Goal: Communication & Community: Answer question/provide support

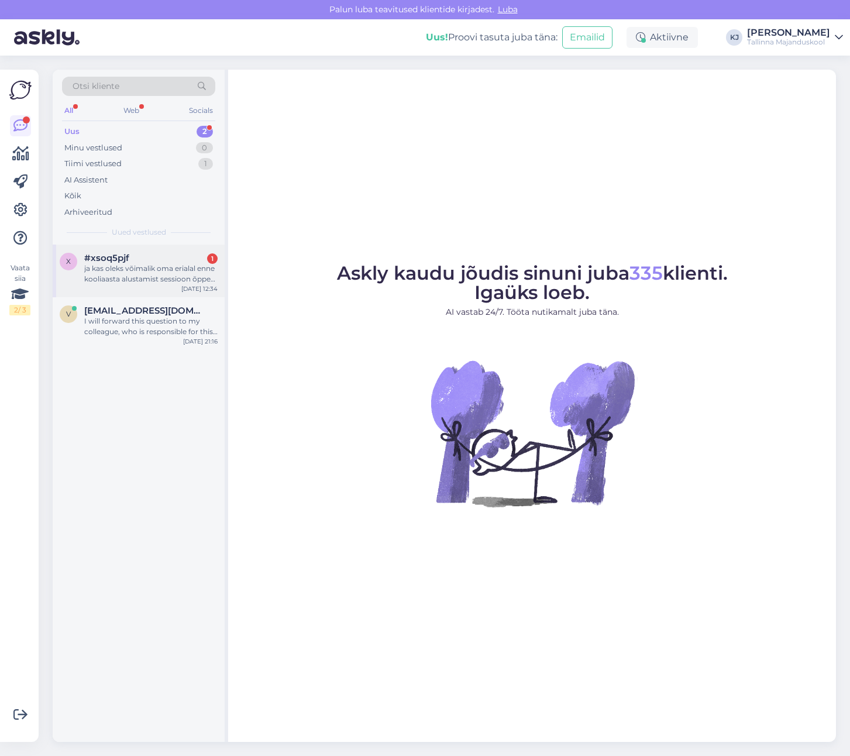
click at [143, 261] on div "#xsoq5pjf 1" at bounding box center [150, 258] width 133 height 11
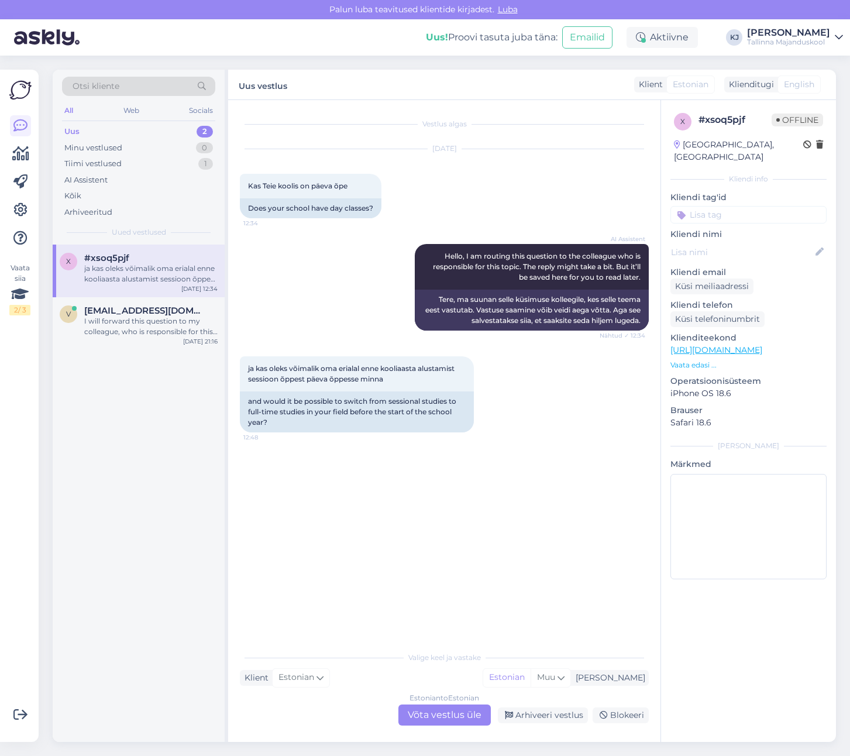
click at [478, 499] on div "Vestlus algas [DATE] Kas Teie koolis on päeva õpe 12:34 Does your school have d…" at bounding box center [449, 373] width 419 height 523
click at [422, 716] on div "Estonian to Estonian Võta vestlus üle" at bounding box center [444, 714] width 92 height 21
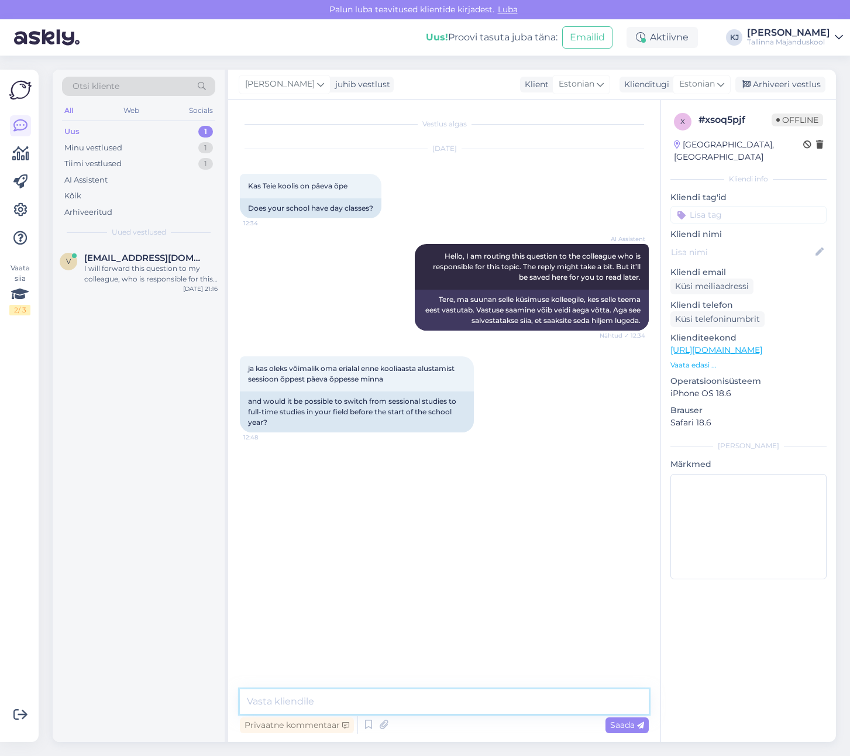
click at [420, 702] on textarea at bounding box center [444, 701] width 409 height 25
drag, startPoint x: 557, startPoint y: 699, endPoint x: 526, endPoint y: 700, distance: 31.0
click at [557, 699] on textarea "Tere. Päevane õpe on ainult rakendusliku gümnaasiumi erialal" at bounding box center [444, 701] width 409 height 25
drag, startPoint x: 507, startPoint y: 698, endPoint x: 442, endPoint y: 704, distance: 65.2
click at [442, 704] on textarea "Tere. Päevane õpe on ainult rakendusliku gümnaasiumi erialal" at bounding box center [444, 701] width 409 height 25
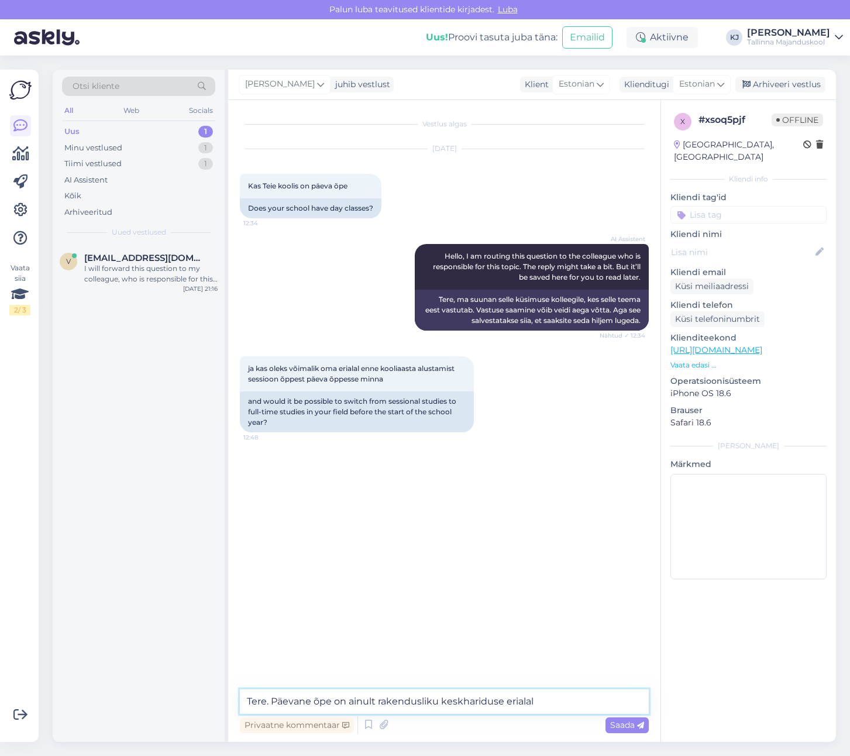
click at [592, 693] on textarea "Tere. Päevane õpe on ainult rakendusliku keskhariduse erialal" at bounding box center [444, 701] width 409 height 25
type textarea "Tere. Päevane õpe on ainult rakendusliku keskhariduse erialal."
click at [636, 728] on span "Saada" at bounding box center [627, 724] width 34 height 11
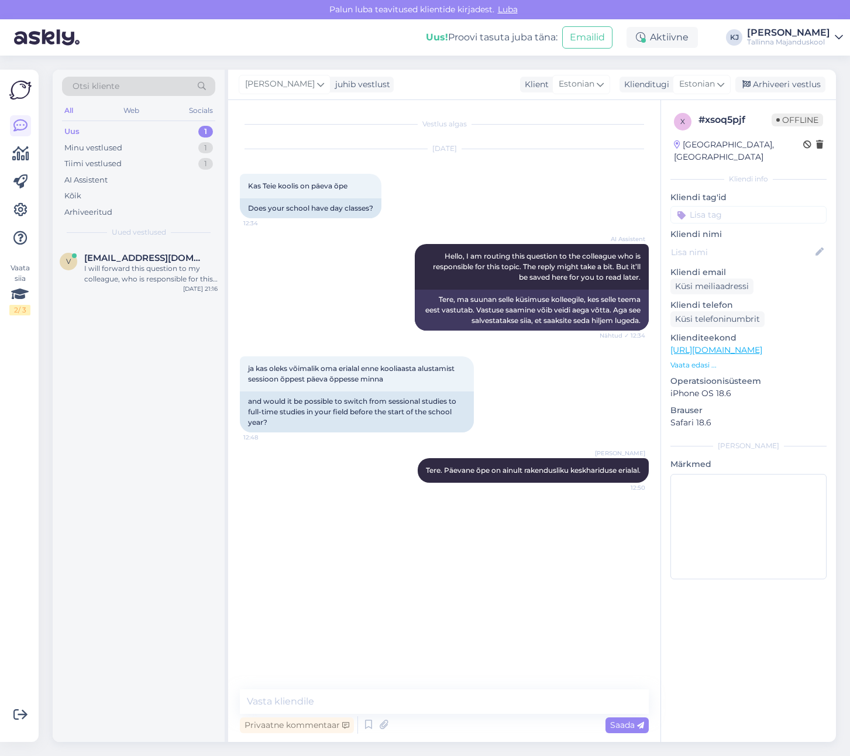
click at [585, 715] on div "Privaatne kommentaar Saada" at bounding box center [444, 725] width 409 height 22
click at [770, 85] on div "Arhiveeri vestlus" at bounding box center [780, 85] width 90 height 16
